Goal: Task Accomplishment & Management: Complete application form

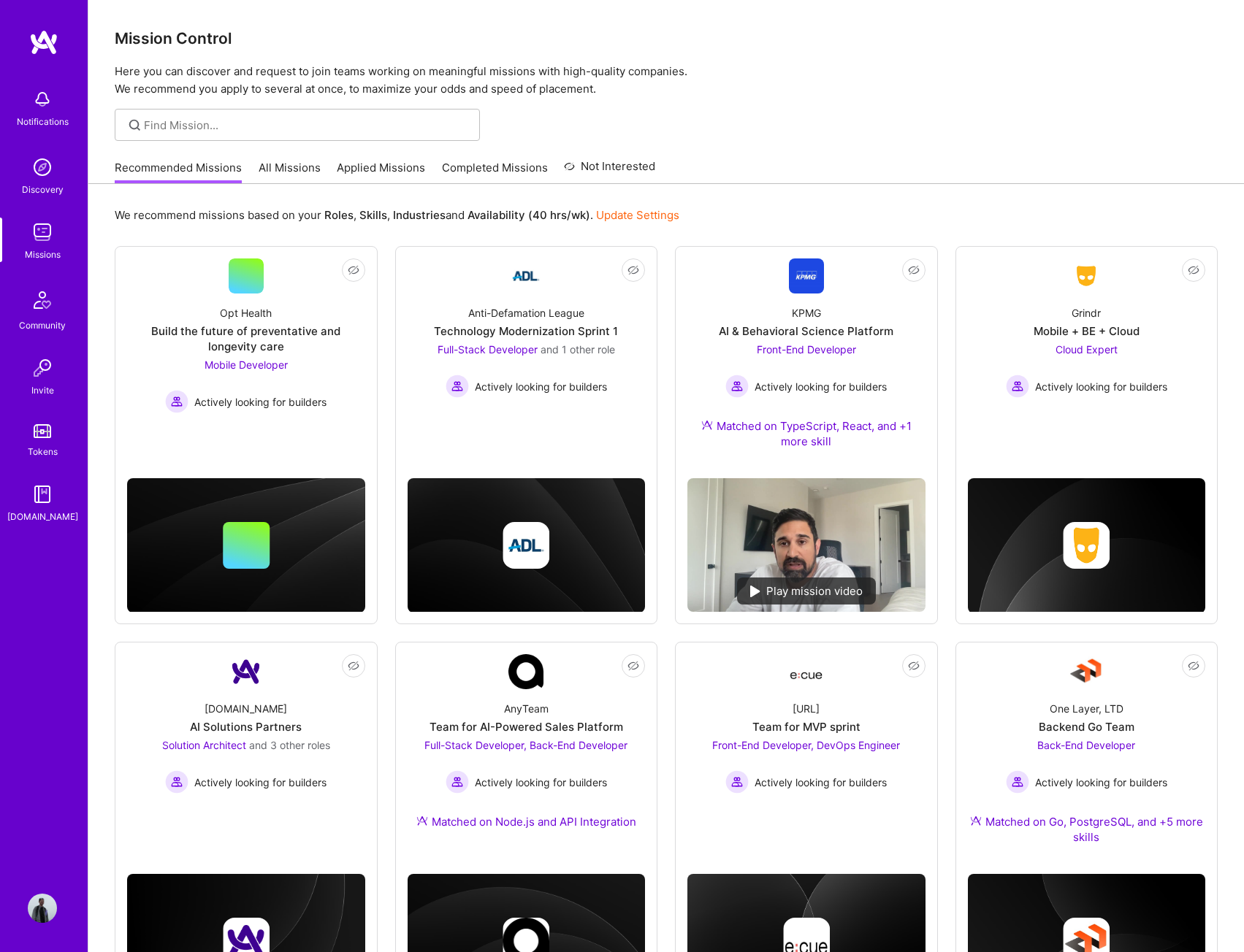
click at [393, 169] on link "Applied Missions" at bounding box center [381, 171] width 89 height 24
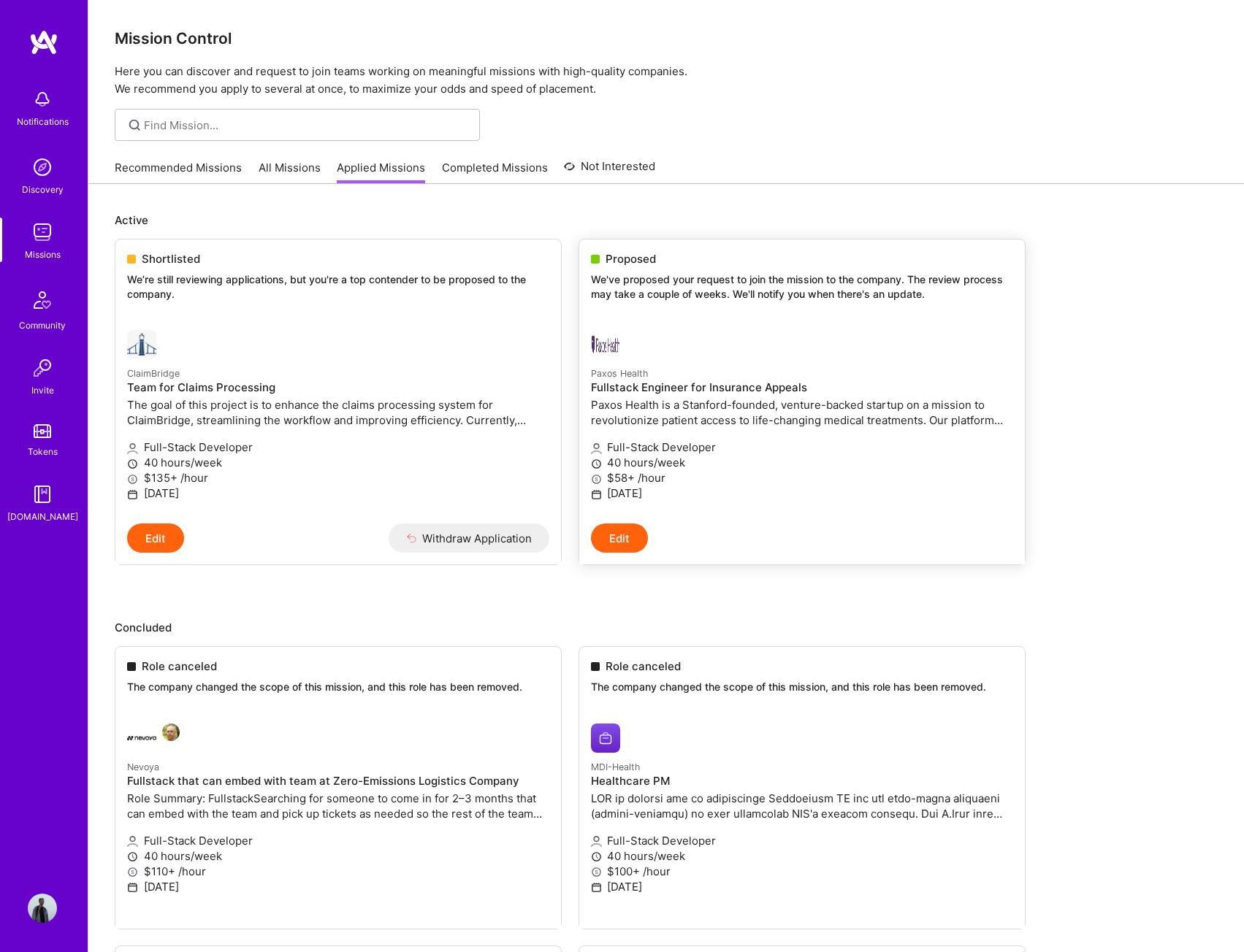
click at [617, 388] on h4 "Fullstack Engineer for Insurance Appeals" at bounding box center [802, 388] width 422 height 14
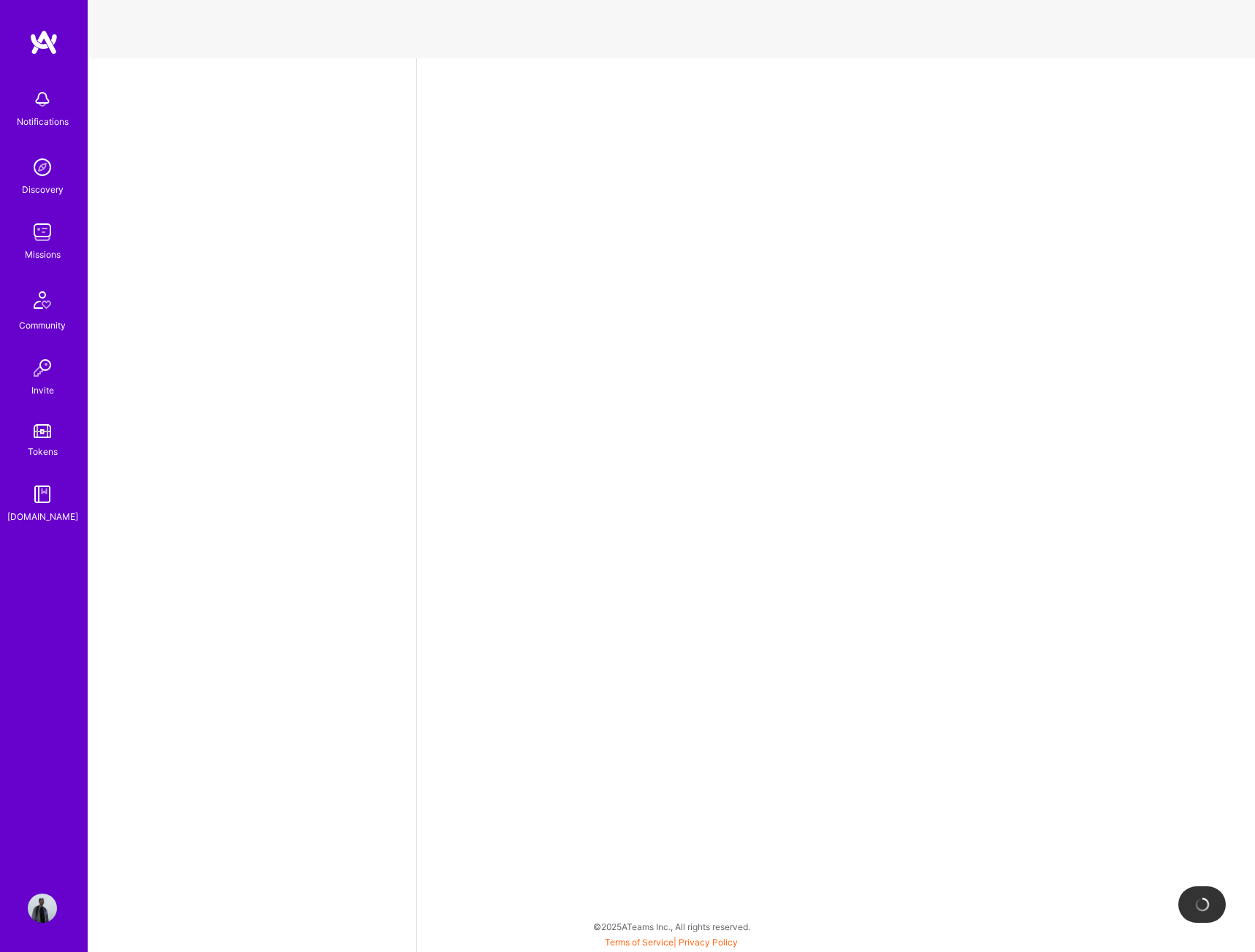
select select "US"
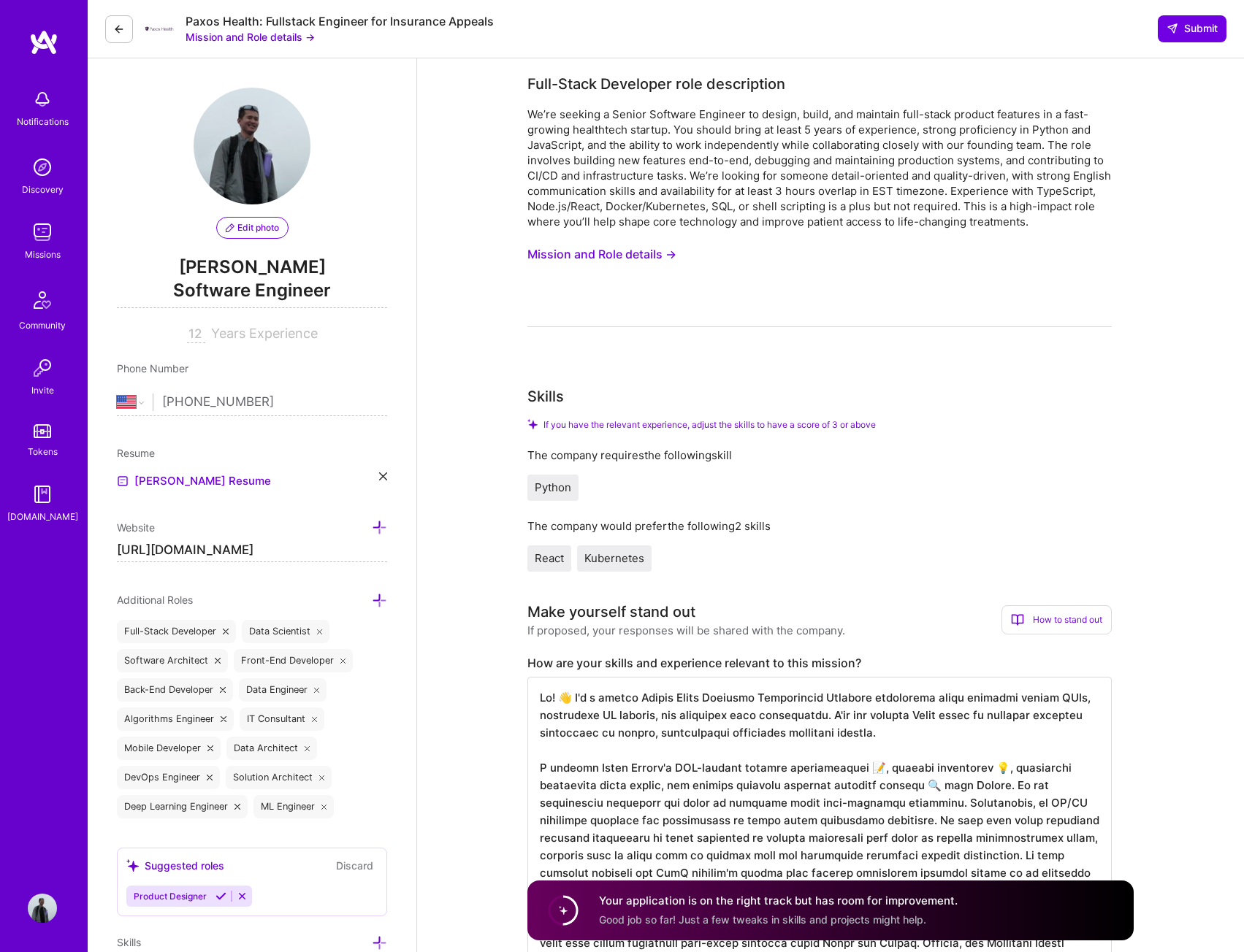
click at [594, 242] on button "Mission and Role details →" at bounding box center [602, 255] width 149 height 27
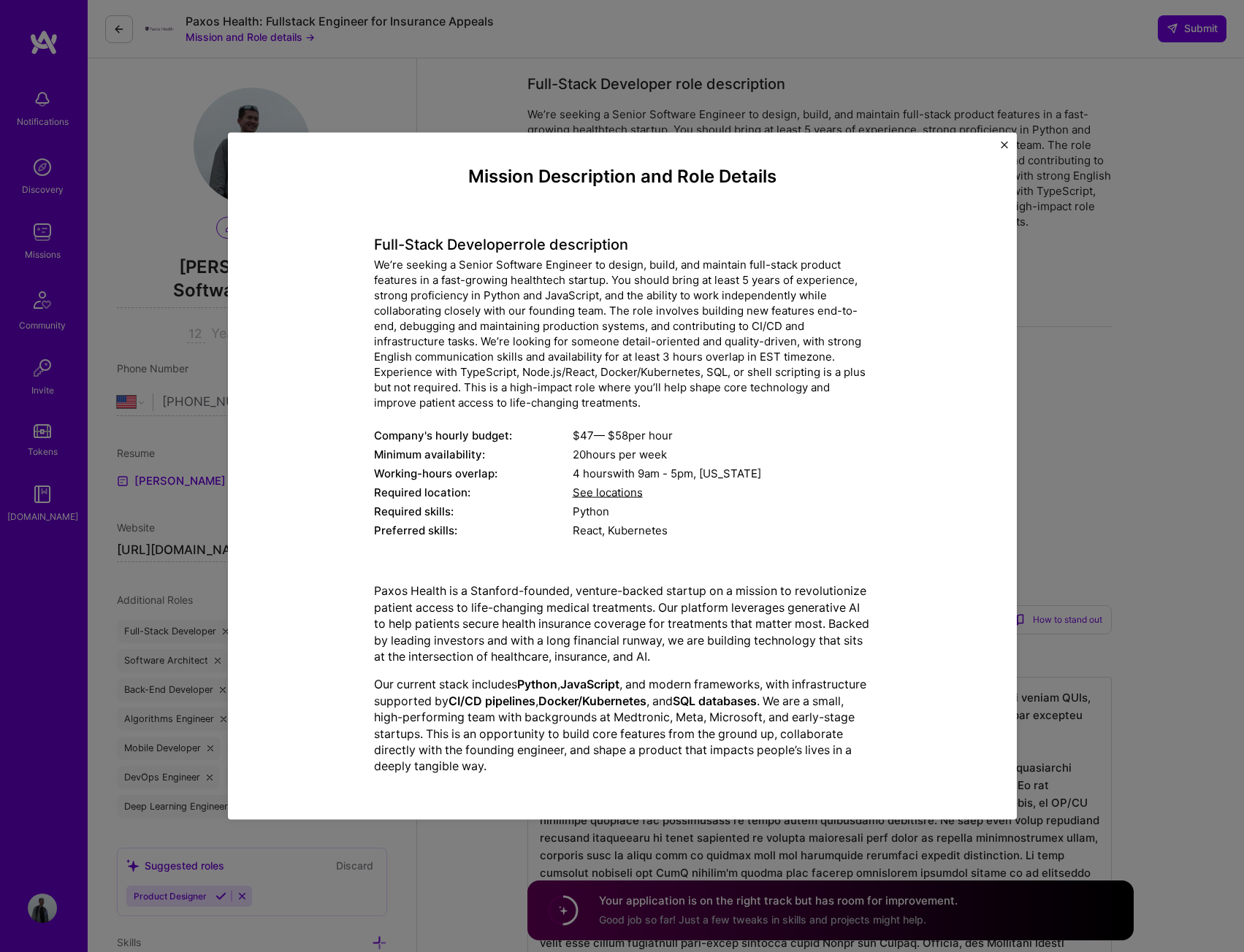
click at [1091, 483] on div "Mission Description and Role Details Full-Stack Developer role description We’r…" at bounding box center [622, 476] width 1244 height 952
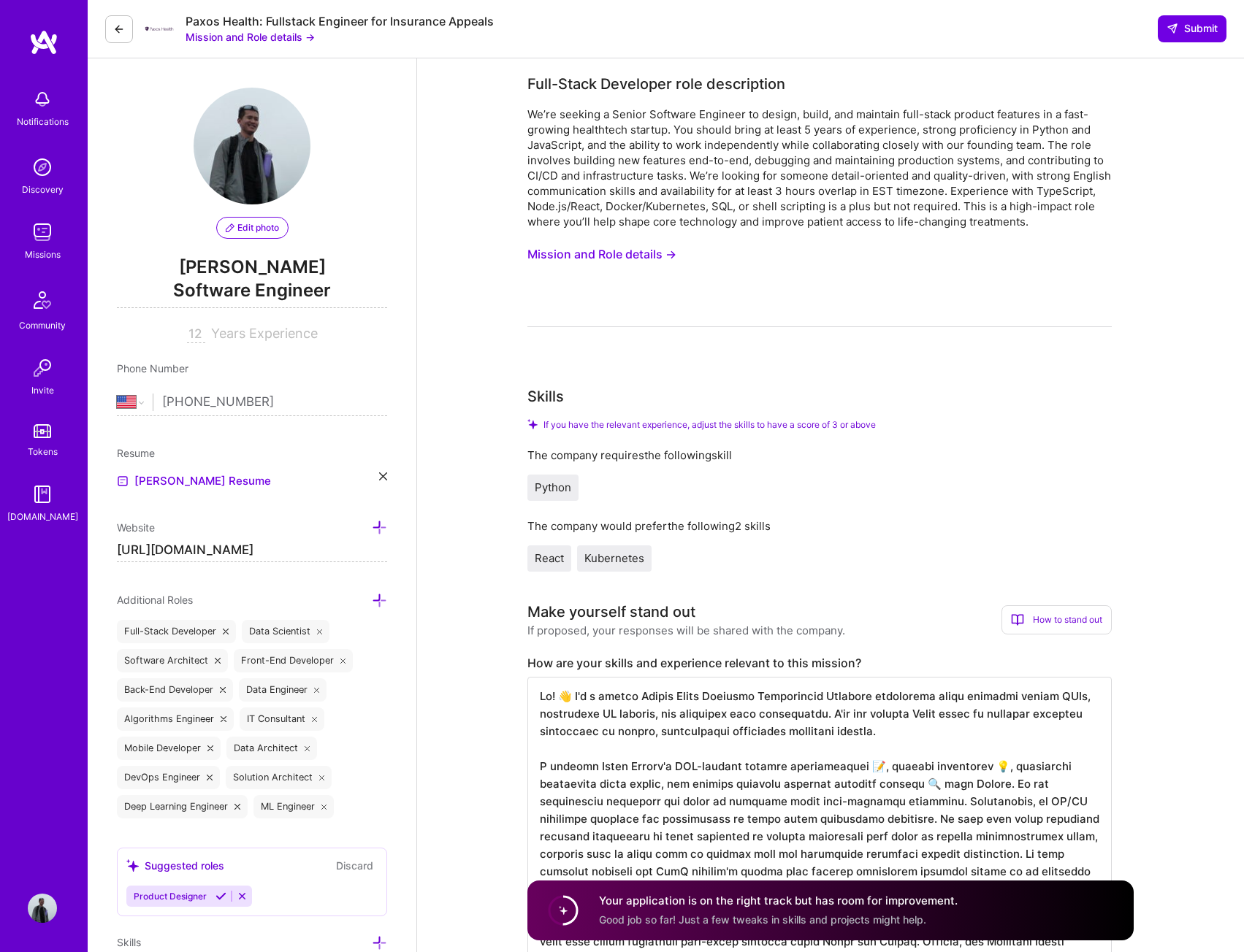
click at [596, 256] on button "Mission and Role details →" at bounding box center [602, 255] width 149 height 27
